Goal: Task Accomplishment & Management: Use online tool/utility

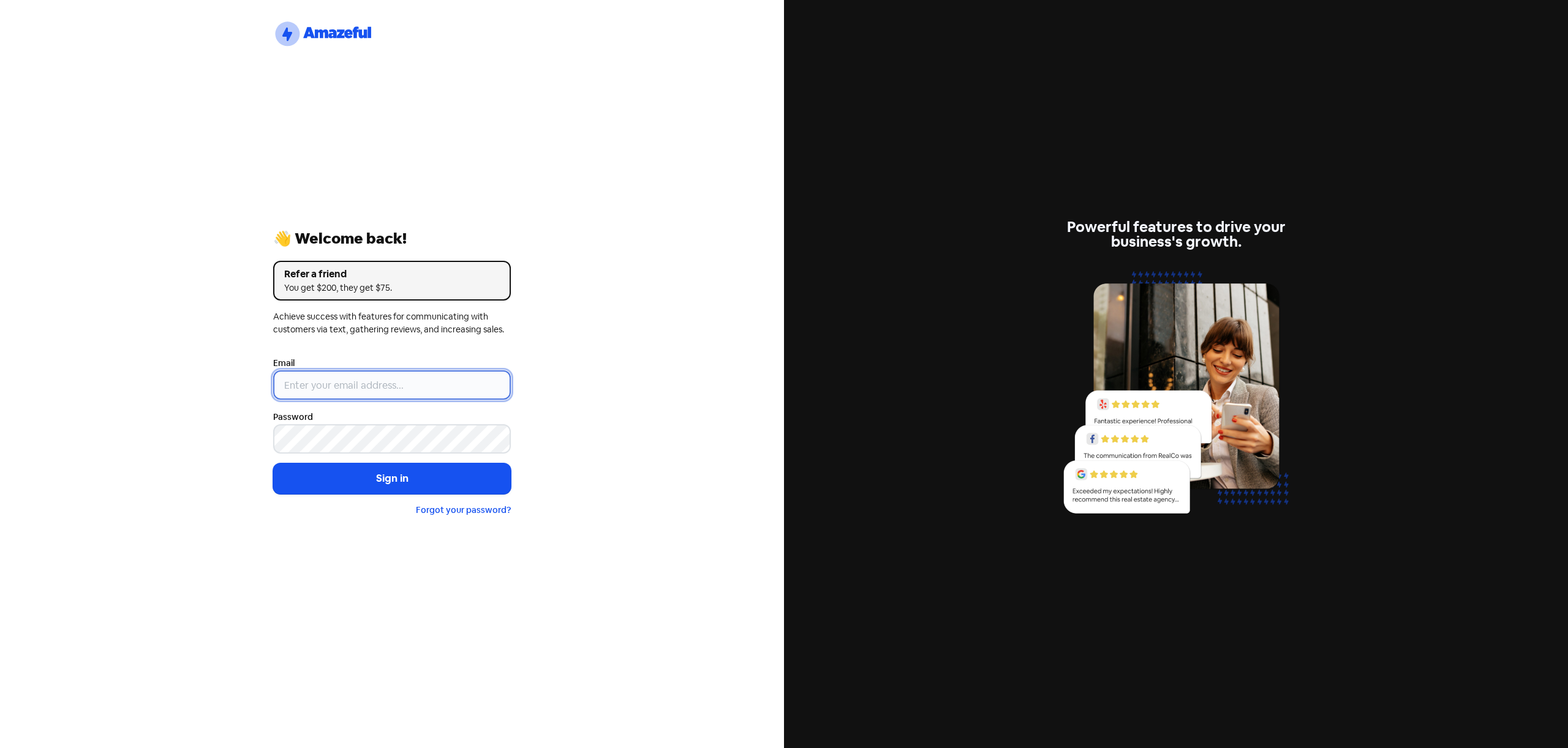
type input "[EMAIL_ADDRESS][DOMAIN_NAME]"
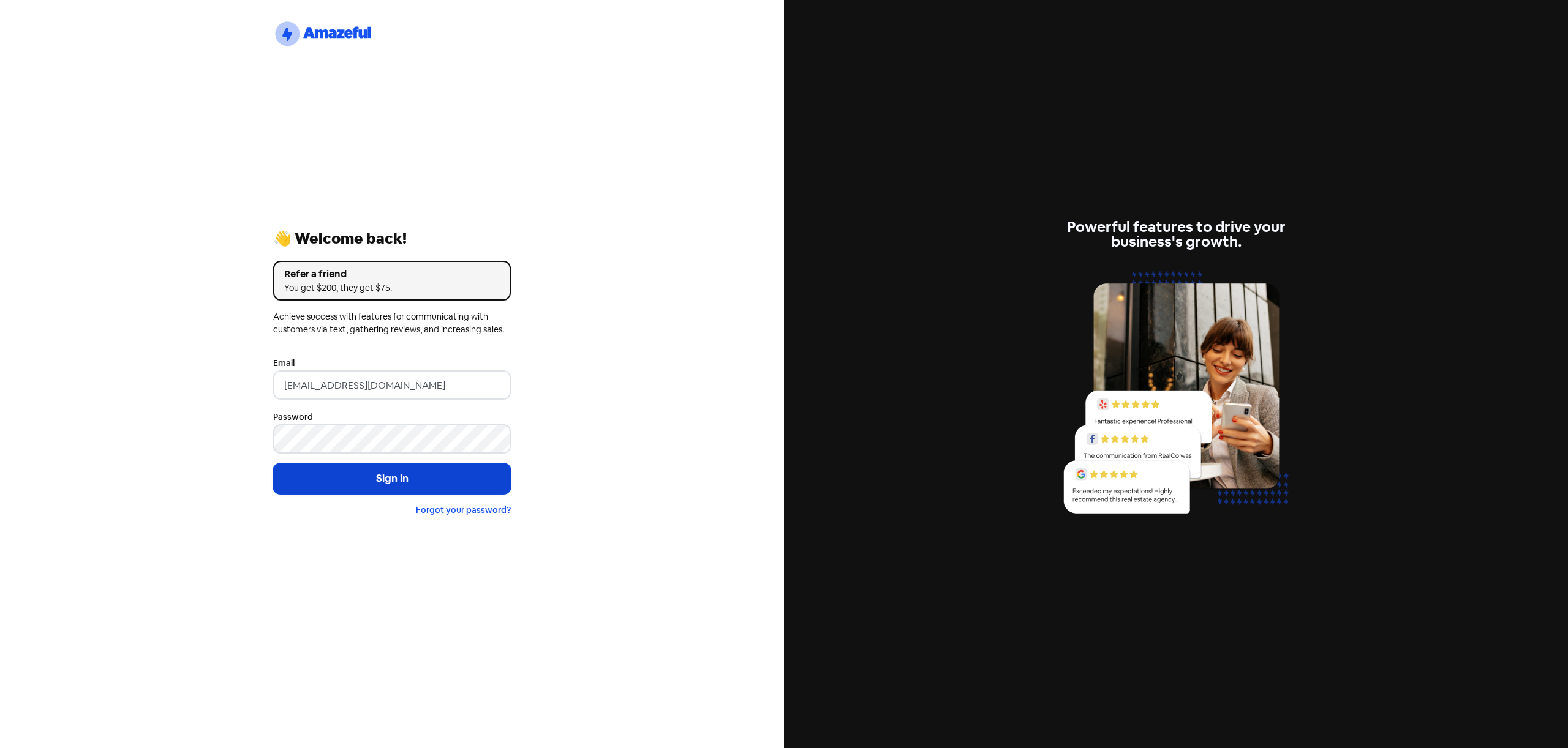
click at [415, 478] on button "Sign in" at bounding box center [392, 479] width 238 height 30
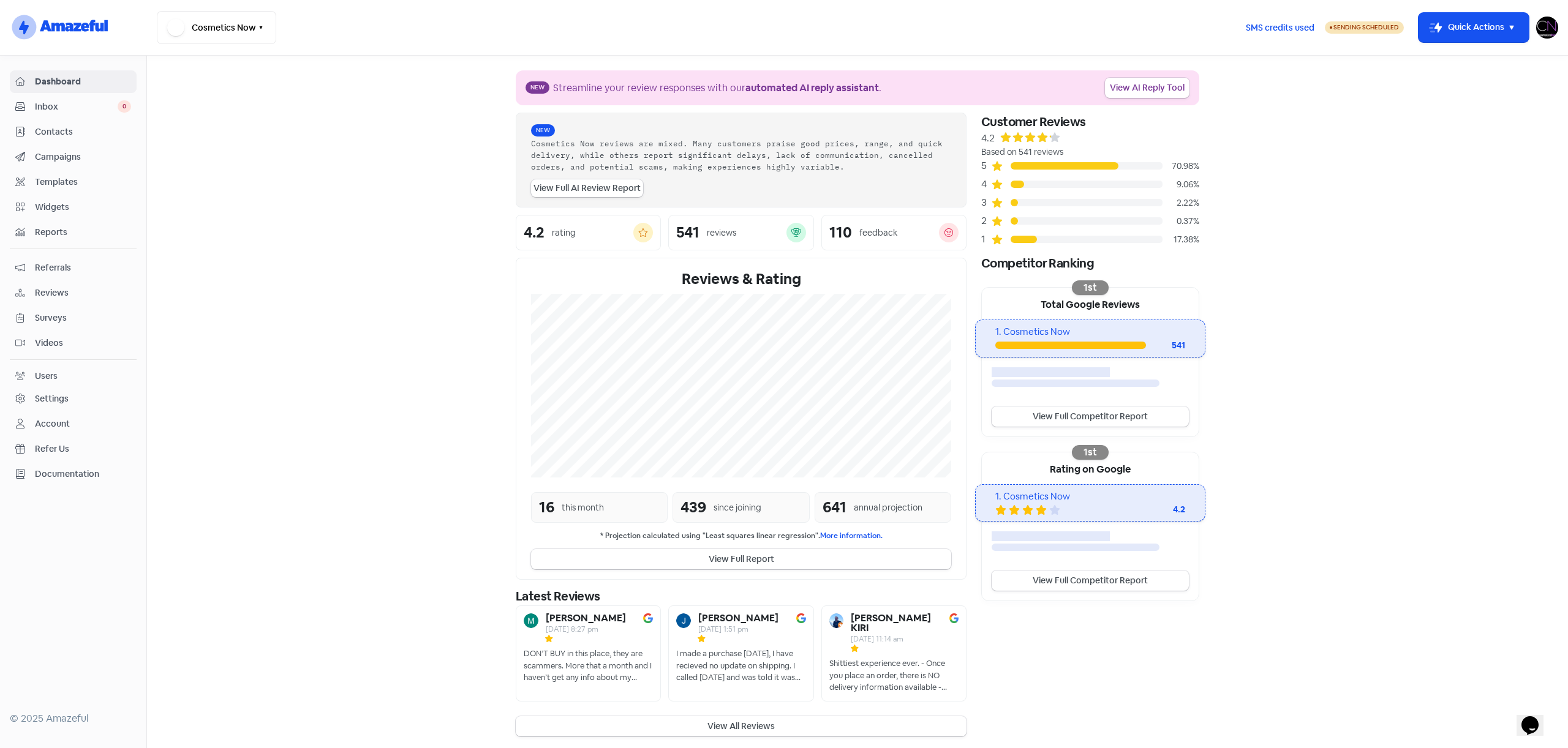
click at [557, 508] on div "16 this month" at bounding box center [599, 507] width 136 height 30
click at [746, 718] on button "View All Reviews" at bounding box center [741, 726] width 451 height 20
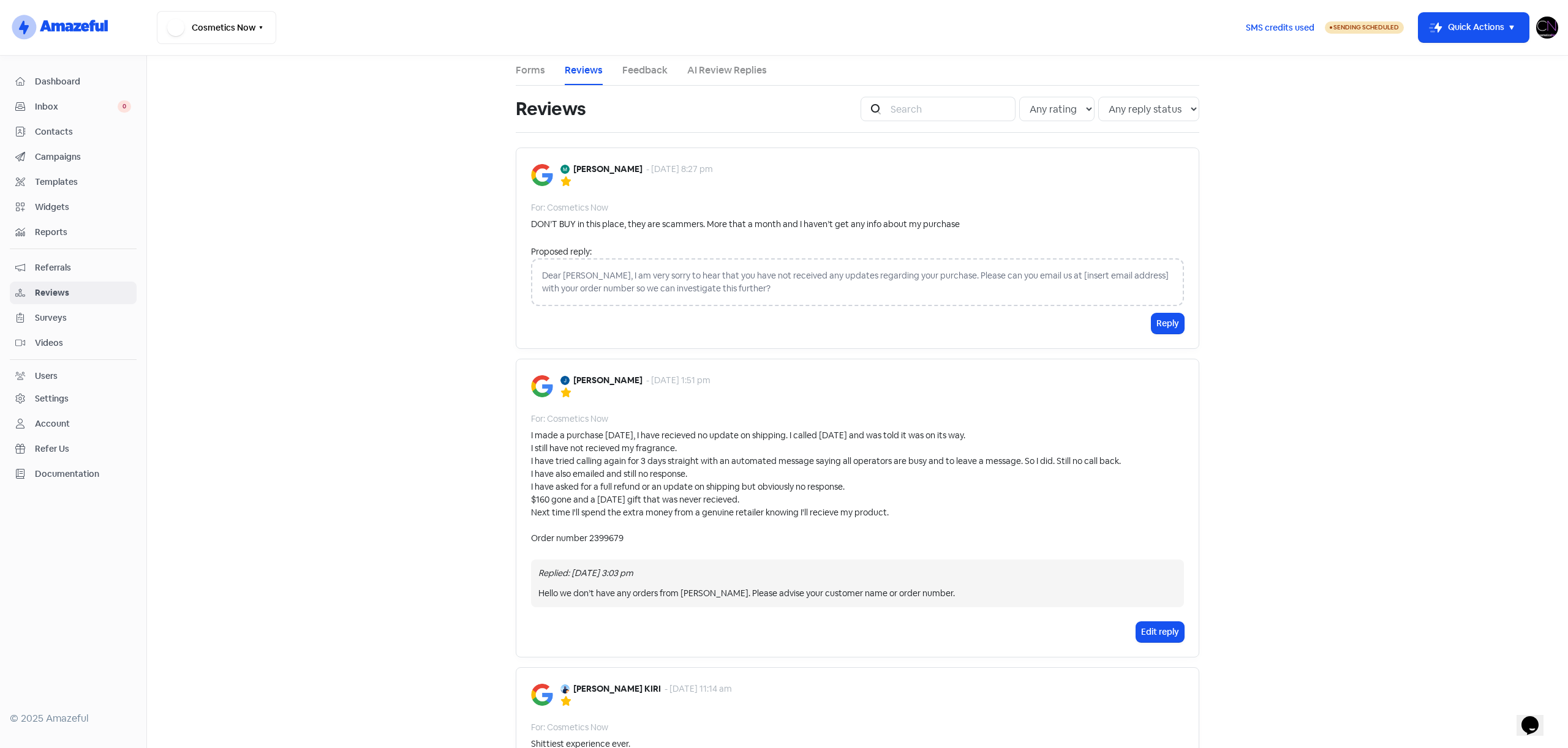
click at [362, 160] on main "Forms Reviews Feedback AI Review Replies Reviews Icon For Search Any rating 5 s…" at bounding box center [857, 401] width 1421 height 692
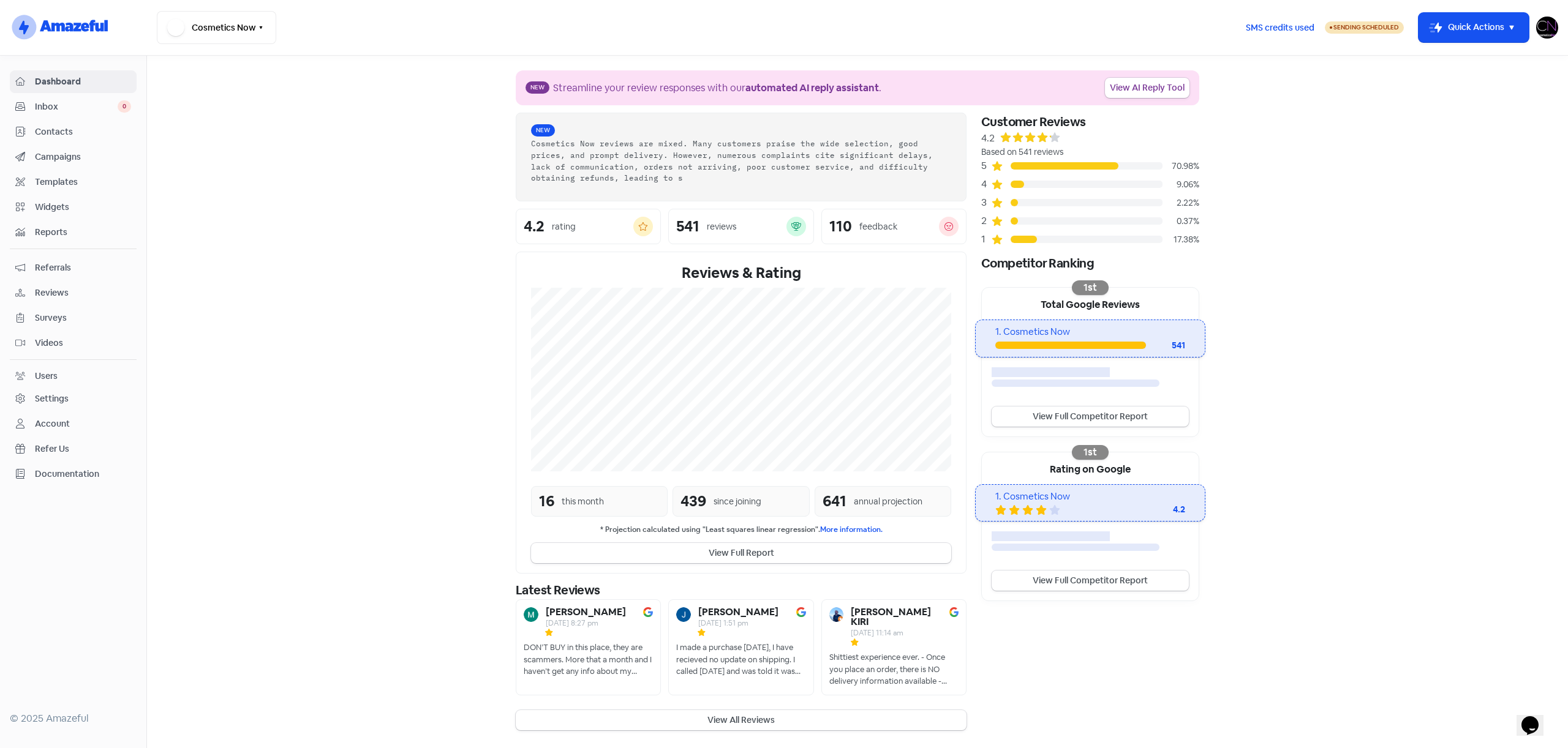
click at [55, 294] on span "Reviews" at bounding box center [83, 293] width 96 height 13
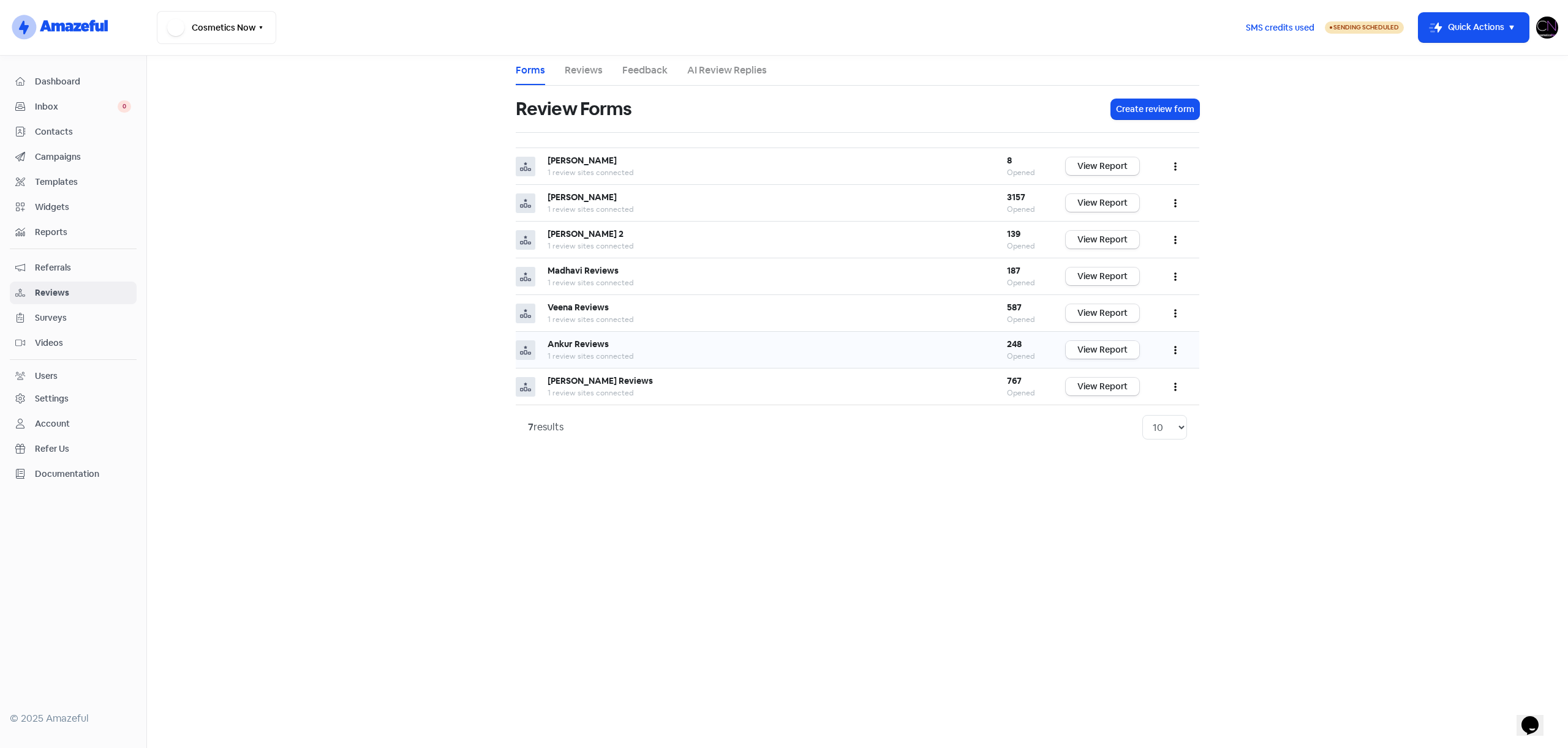
click at [1097, 348] on link "View Report" at bounding box center [1102, 350] width 74 height 17
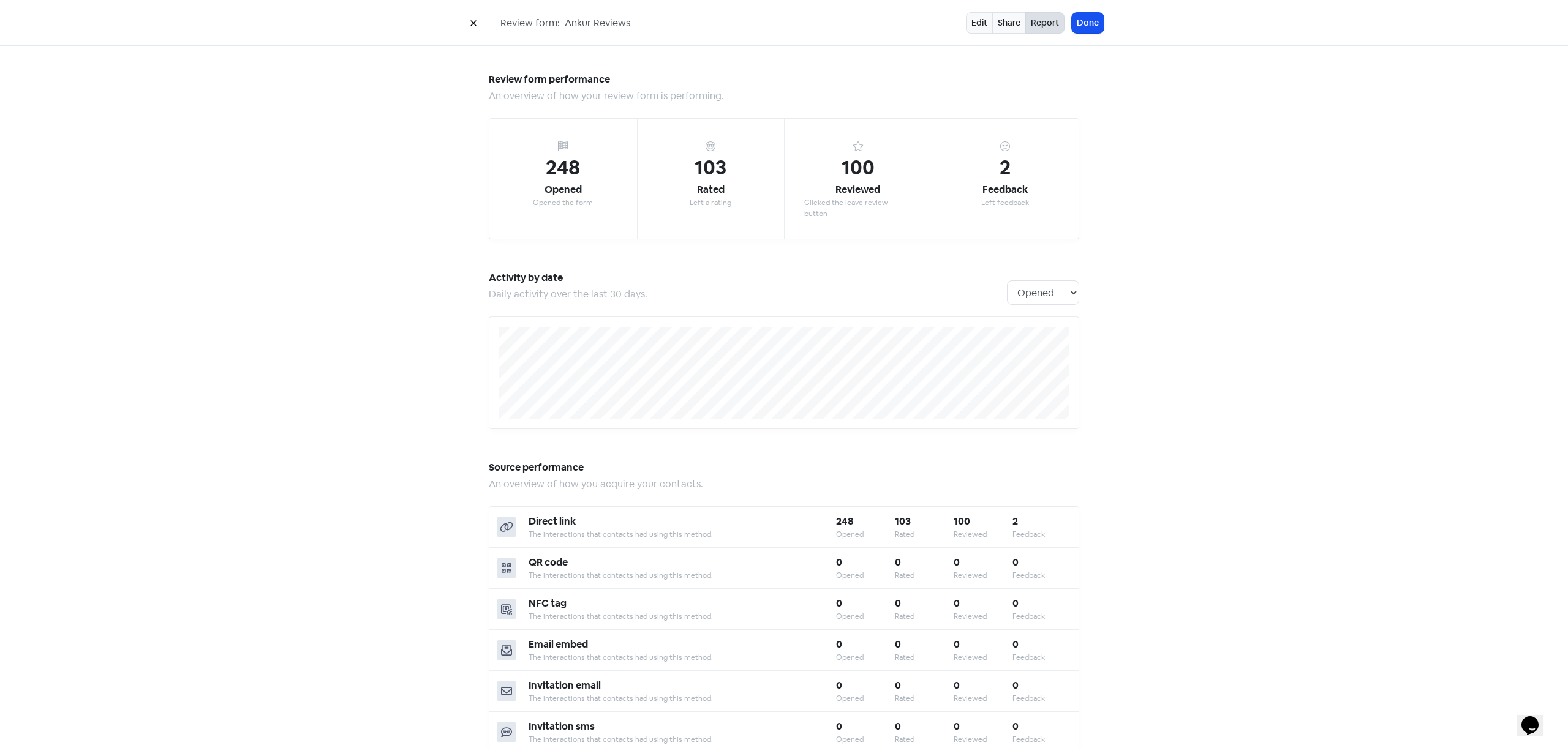
click at [849, 182] on div "Reviewed" at bounding box center [857, 189] width 44 height 15
click at [850, 173] on div "100" at bounding box center [858, 168] width 33 height 30
click at [1030, 285] on select "Opened Rated Reviewed Feedback" at bounding box center [1042, 293] width 72 height 24
select select "activity_by_reviews"
click at [1007, 281] on select "Opened Rated Reviewed Feedback" at bounding box center [1042, 293] width 72 height 24
